Goal: Navigation & Orientation: Find specific page/section

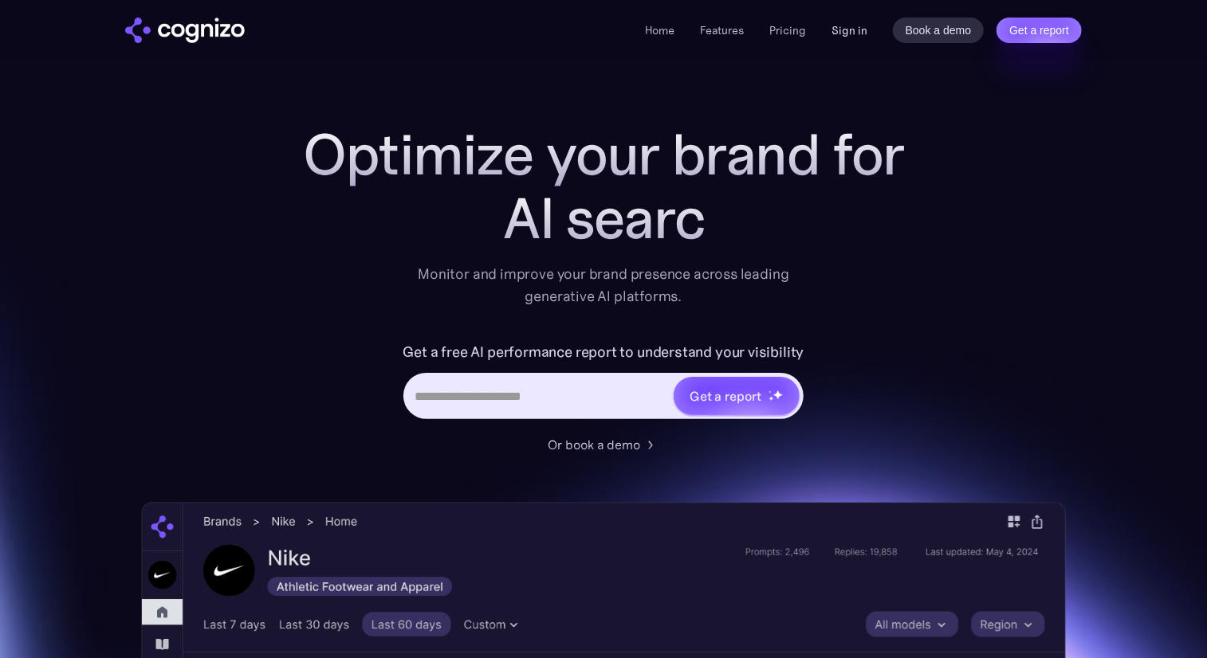
click at [857, 26] on link "Sign in" at bounding box center [849, 30] width 36 height 19
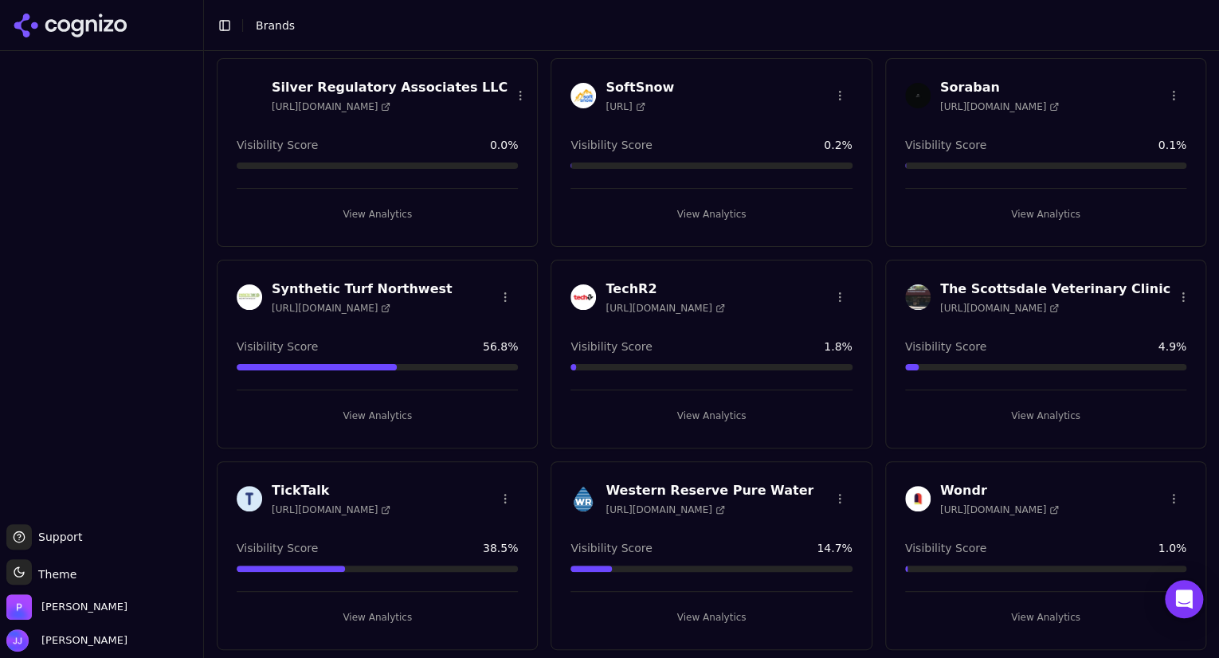
scroll to position [1288, 0]
click at [1049, 303] on span "[URL][DOMAIN_NAME]" at bounding box center [999, 309] width 119 height 13
click at [1033, 416] on button "View Analytics" at bounding box center [1045, 417] width 281 height 26
